Goal: Find specific page/section: Find specific page/section

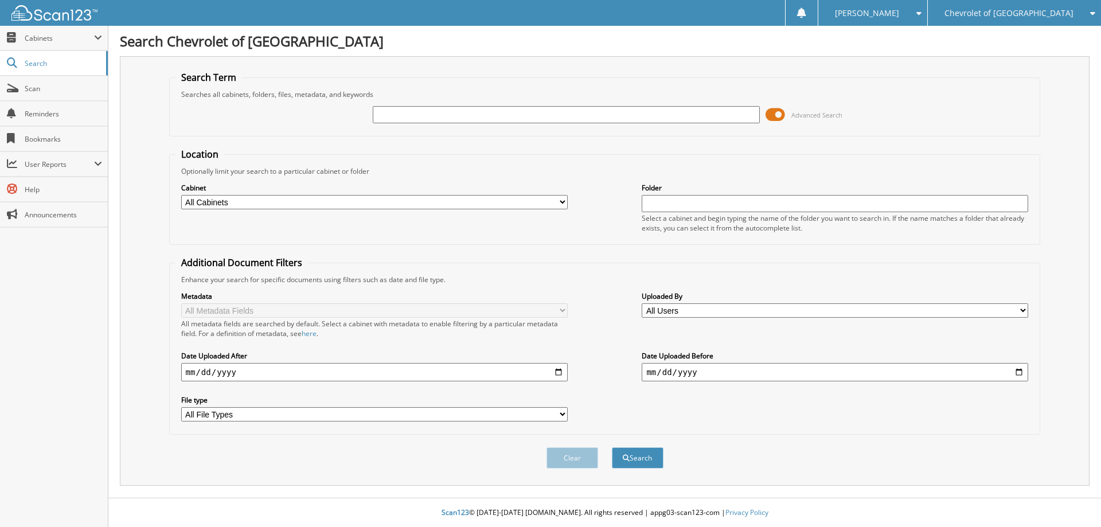
click at [1014, 11] on span "Chevrolet of [GEOGRAPHIC_DATA]" at bounding box center [1009, 13] width 129 height 7
click at [1011, 44] on link "Watsonville Chrysler Dodge Jeep Ram" at bounding box center [1014, 36] width 173 height 20
click at [777, 116] on span at bounding box center [776, 114] width 20 height 17
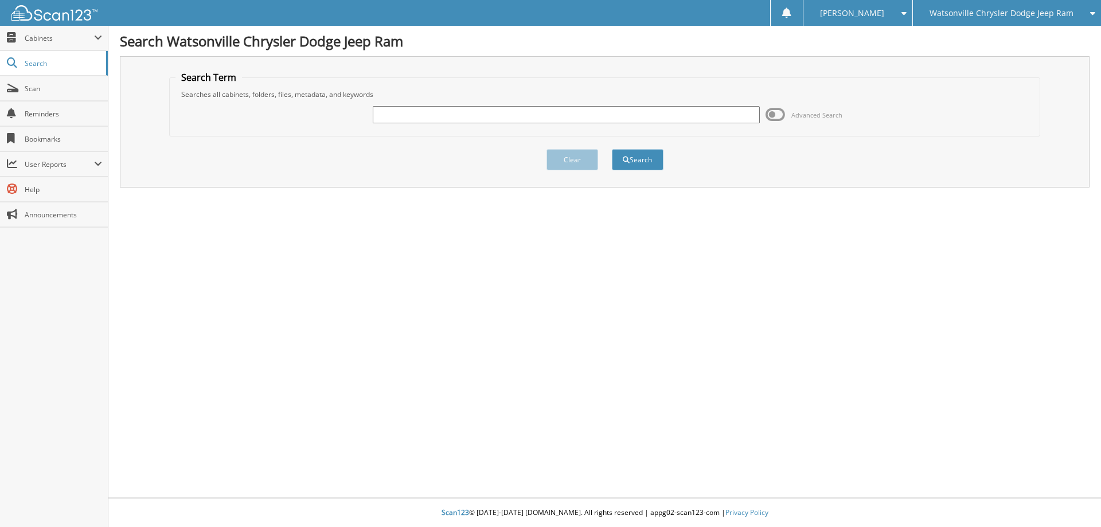
click at [437, 118] on input "text" at bounding box center [566, 114] width 387 height 17
type input "JT250901A"
click at [627, 158] on span "submit" at bounding box center [626, 160] width 7 height 7
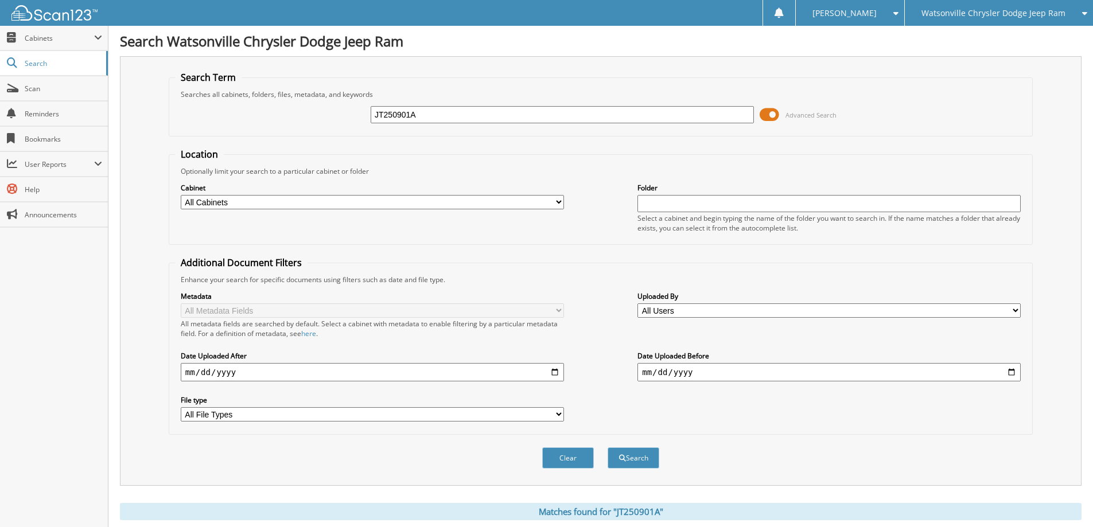
click at [427, 119] on input "JT250901A" at bounding box center [562, 114] width 383 height 17
click at [498, 118] on input "JT250901" at bounding box center [562, 114] width 383 height 17
type input "JT250901"
click at [608, 447] on button "Search" at bounding box center [634, 457] width 52 height 21
click at [773, 115] on span at bounding box center [770, 114] width 20 height 17
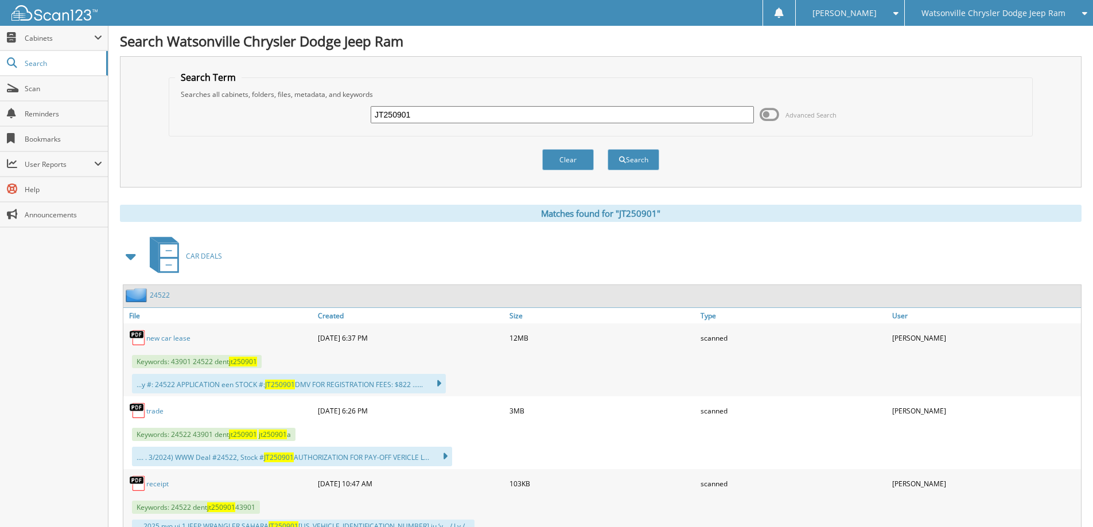
click at [163, 337] on link "new car lease" at bounding box center [168, 338] width 44 height 10
drag, startPoint x: 417, startPoint y: 118, endPoint x: 321, endPoint y: 120, distance: 95.8
click at [320, 120] on div "JT250901 Advanced Search" at bounding box center [600, 114] width 851 height 31
